Goal: Ask a question

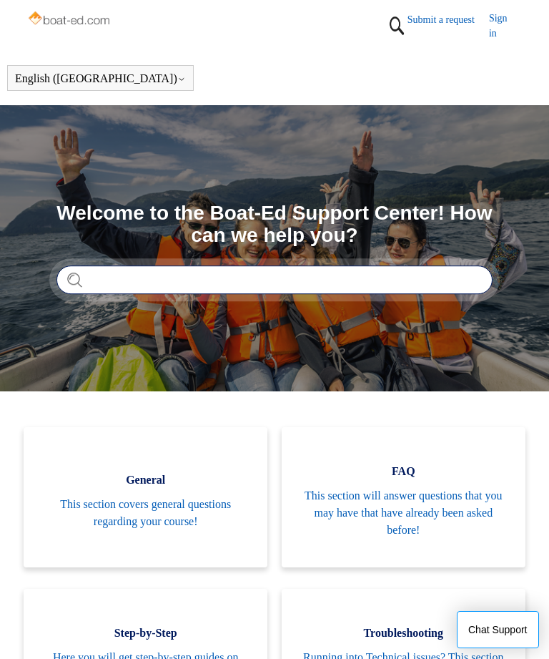
click at [365, 278] on input "Search" at bounding box center [275, 279] width 436 height 29
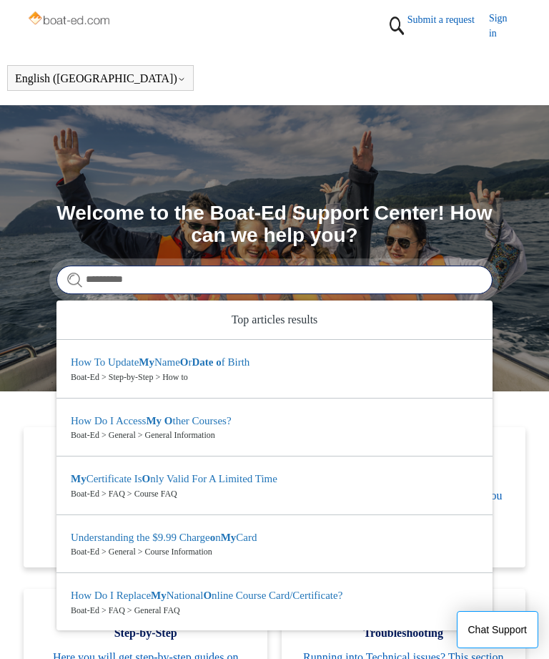
type input "**********"
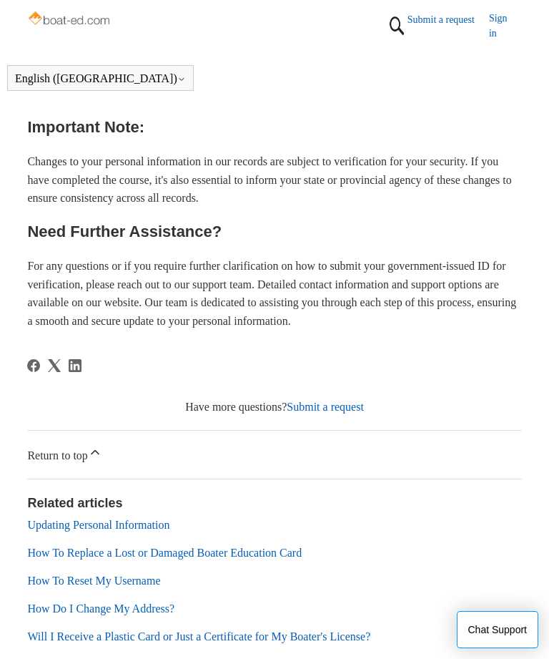
scroll to position [1023, 0]
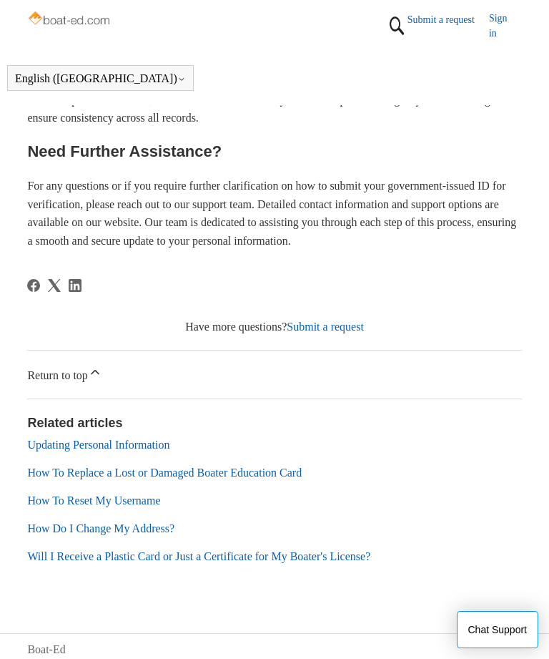
click at [408, 26] on link "Submit a request" at bounding box center [449, 19] width 82 height 15
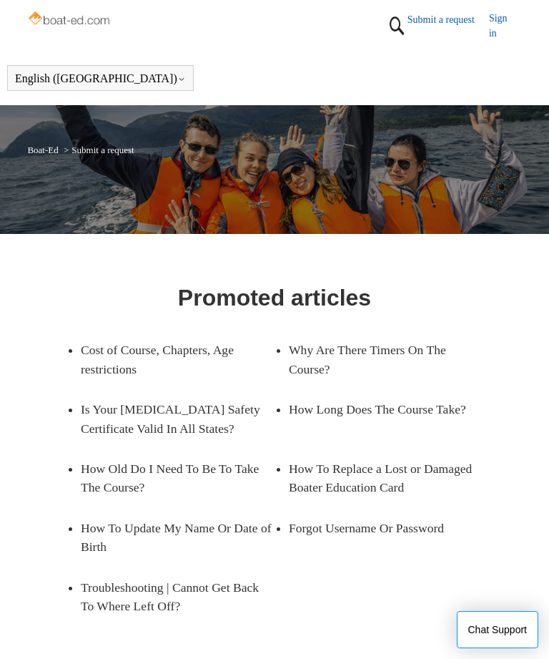
click at [94, 539] on link "How To Update My Name Or Date of Birth" at bounding box center [178, 537] width 194 height 59
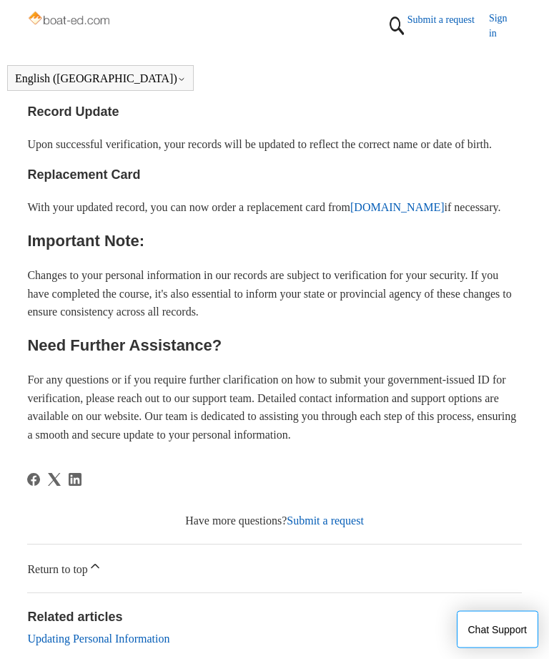
scroll to position [829, 0]
click at [357, 526] on link "Submit a request" at bounding box center [325, 520] width 77 height 12
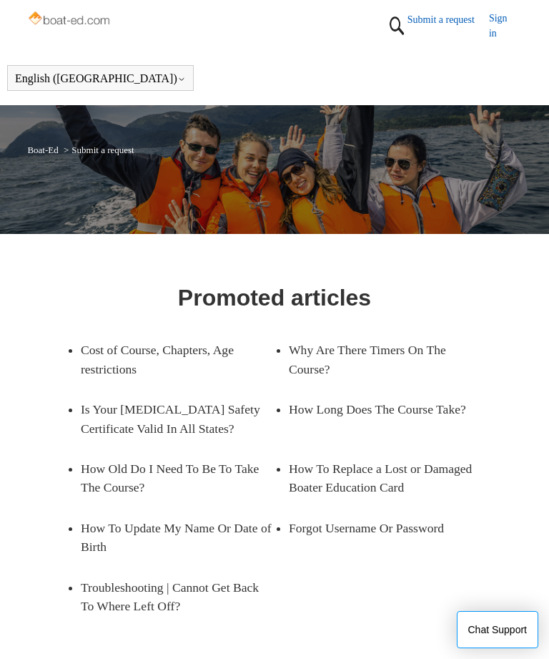
click at [105, 540] on link "How To Update My Name Or Date of Birth" at bounding box center [178, 537] width 194 height 59
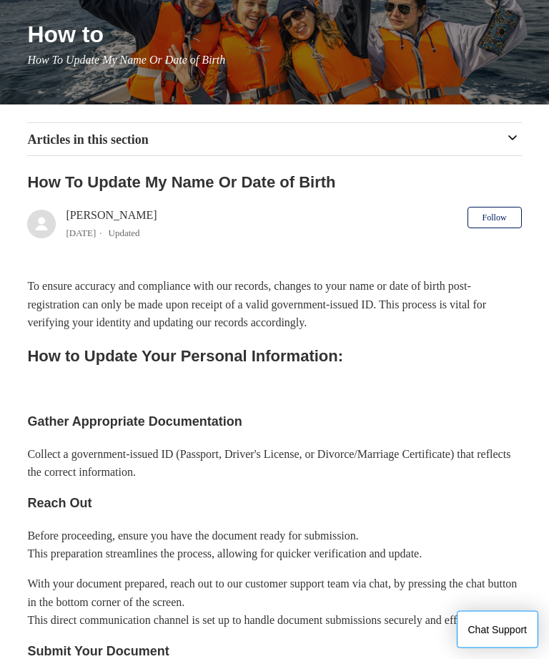
scroll to position [184, 0]
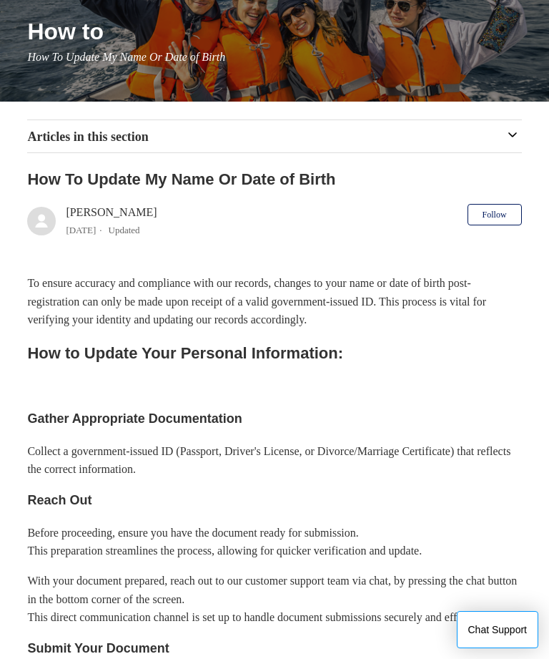
click at [499, 648] on button "Chat Support" at bounding box center [498, 629] width 82 height 37
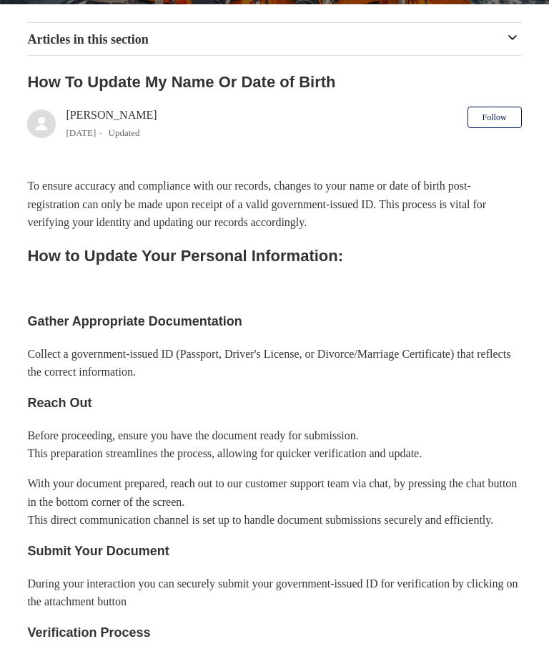
scroll to position [0, 0]
